Goal: Browse casually: Explore the website without a specific task or goal

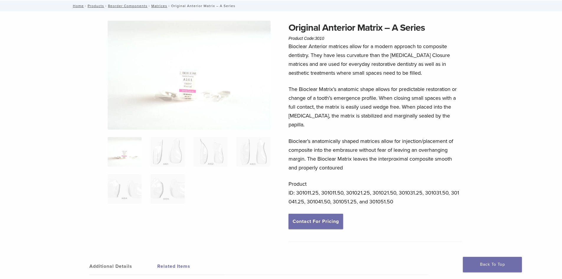
scroll to position [30, 0]
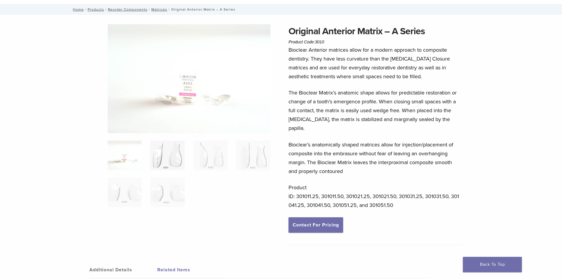
click at [166, 145] on img at bounding box center [168, 156] width 34 height 30
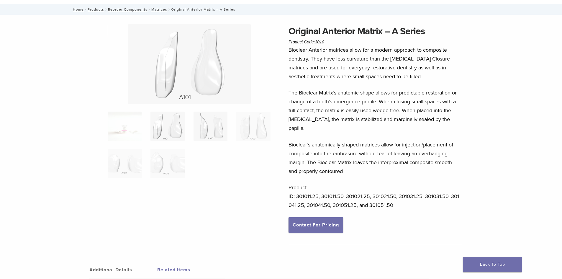
click at [209, 133] on img at bounding box center [211, 127] width 34 height 30
click at [266, 121] on img at bounding box center [253, 127] width 34 height 30
click at [125, 163] on img at bounding box center [125, 164] width 34 height 30
click at [171, 164] on img at bounding box center [168, 164] width 34 height 30
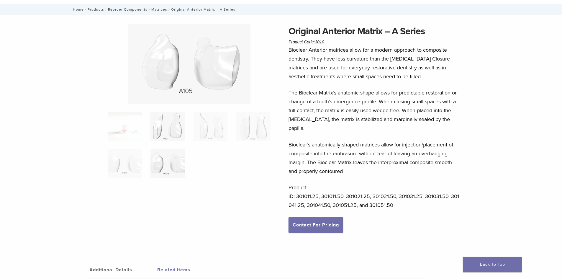
click at [175, 124] on img at bounding box center [168, 127] width 34 height 30
click at [169, 125] on img at bounding box center [168, 127] width 34 height 30
click at [217, 128] on img at bounding box center [211, 127] width 34 height 30
drag, startPoint x: 211, startPoint y: 132, endPoint x: 236, endPoint y: 130, distance: 24.9
click at [222, 133] on img at bounding box center [211, 127] width 34 height 30
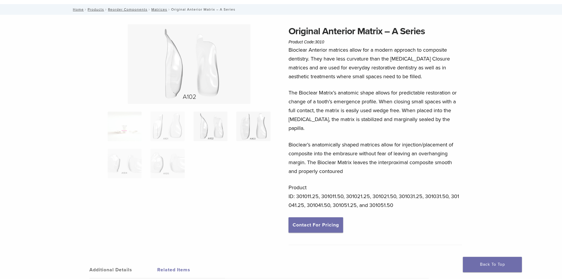
click at [246, 119] on img at bounding box center [253, 127] width 34 height 30
click at [133, 175] on img at bounding box center [125, 164] width 34 height 30
click at [165, 166] on img at bounding box center [168, 164] width 34 height 30
click at [174, 131] on img at bounding box center [168, 127] width 34 height 30
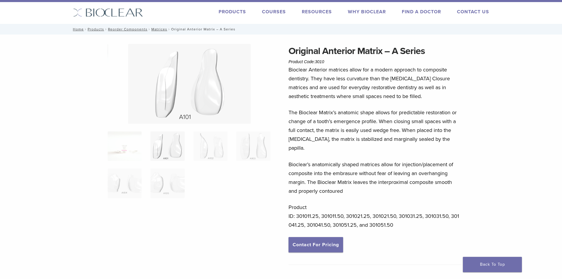
scroll to position [0, 0]
